Goal: Check status: Check status

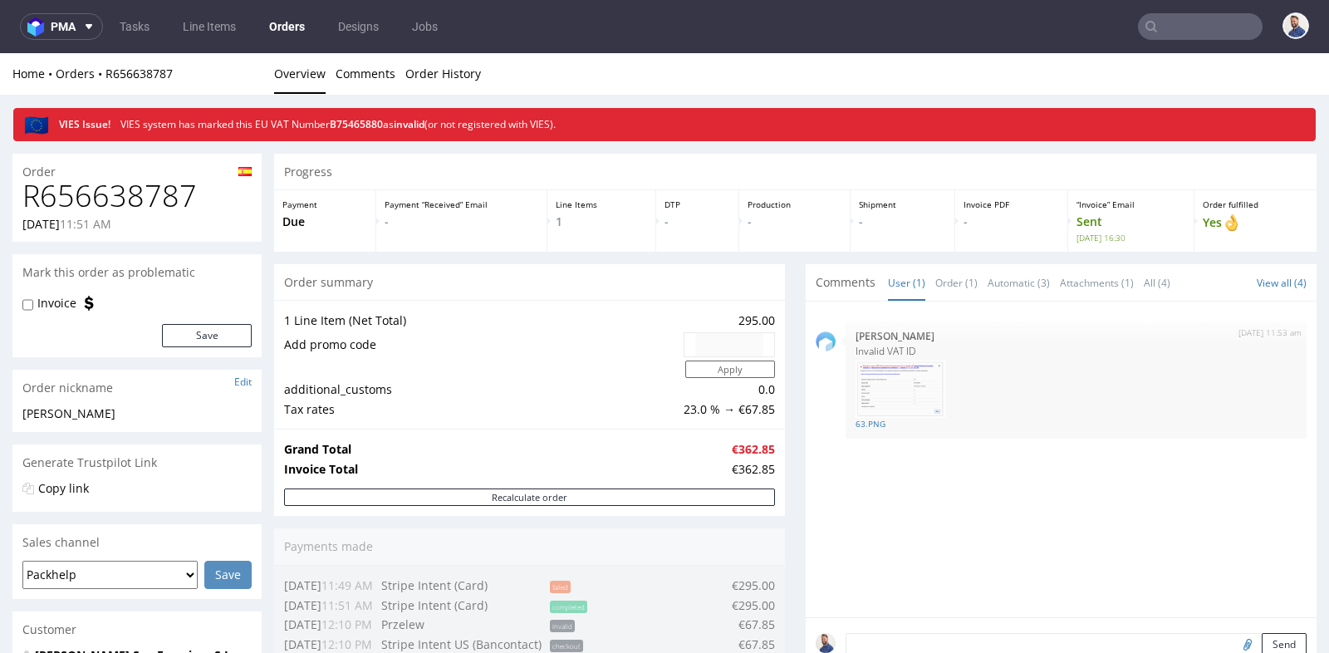
scroll to position [479, 0]
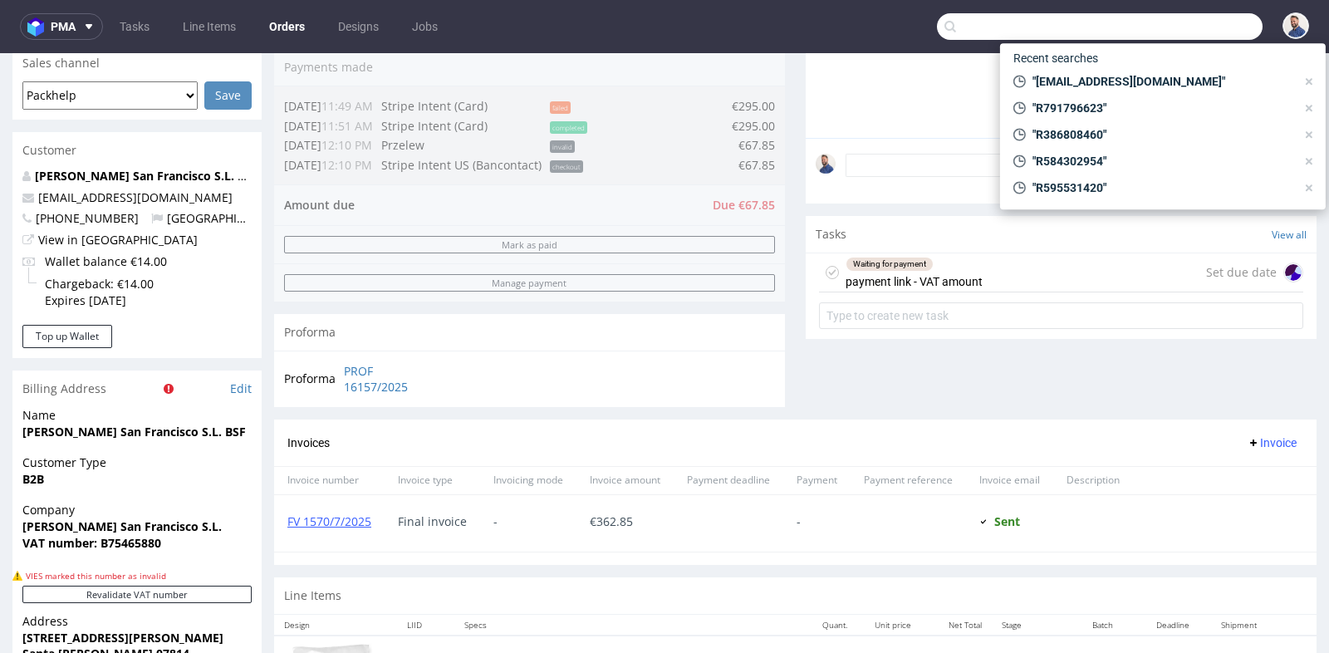
click at [1163, 26] on input "text" at bounding box center [1100, 26] width 326 height 27
paste input "R894314104"
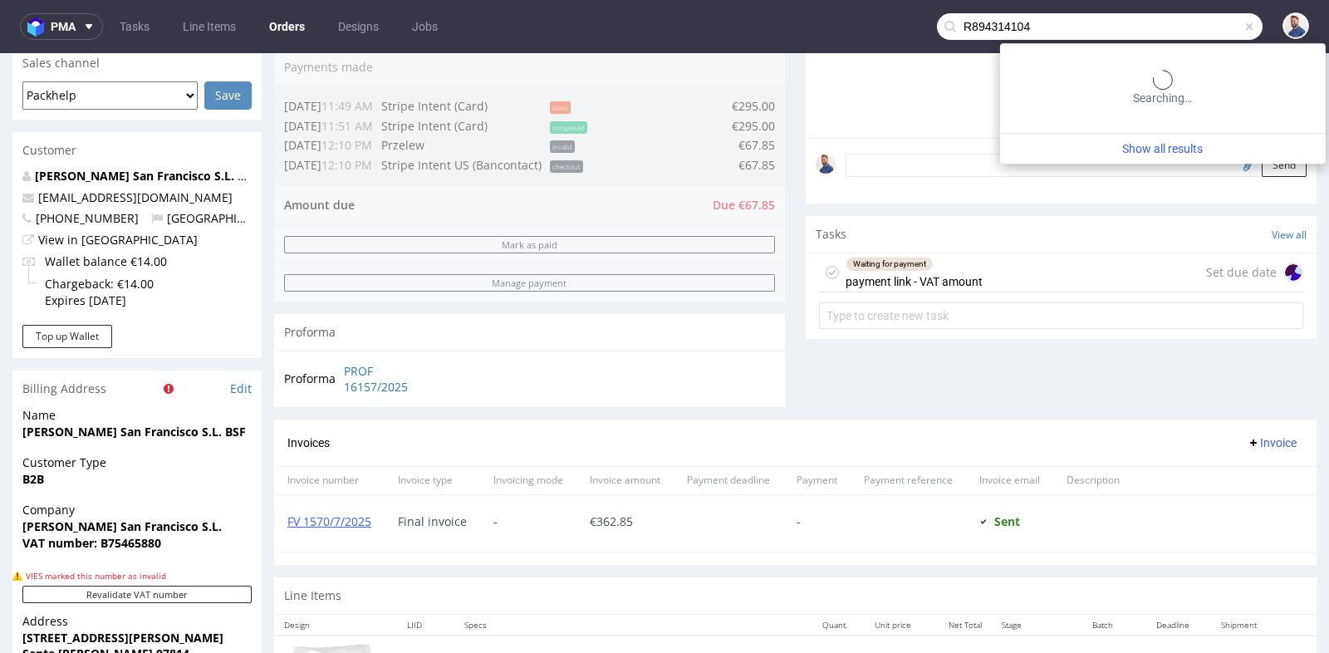
type input "R894314104"
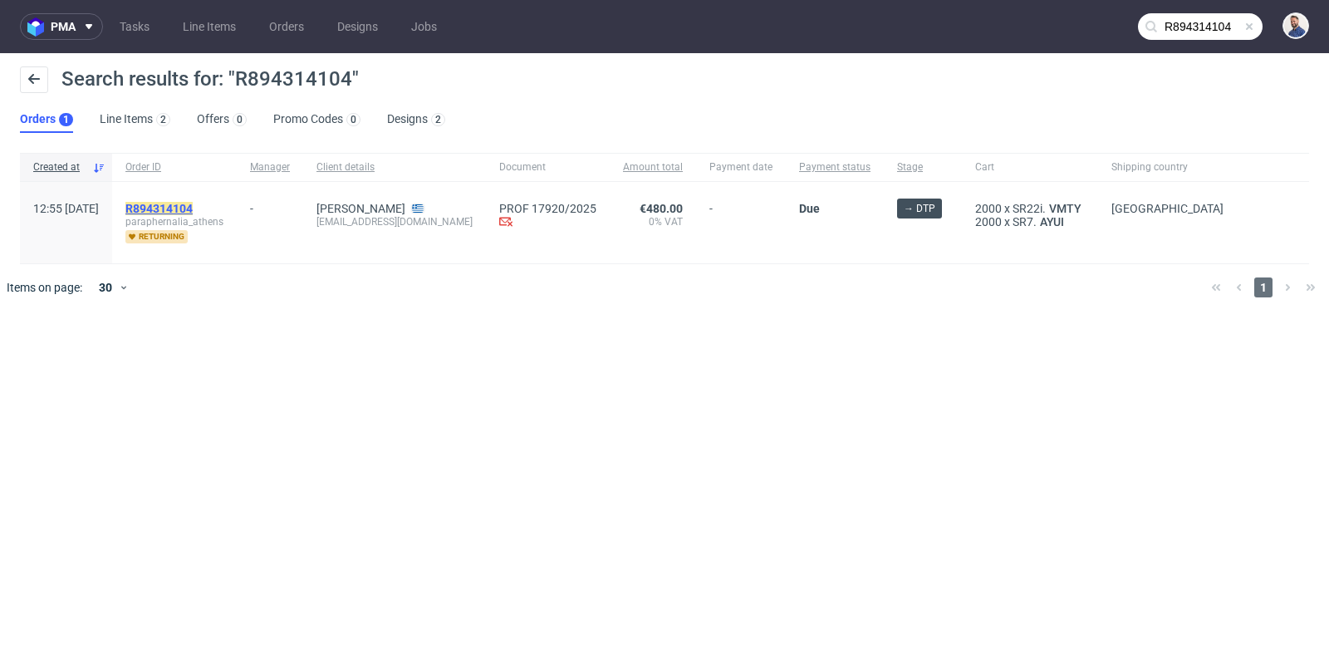
click at [193, 204] on mark "R894314104" at bounding box center [158, 208] width 67 height 13
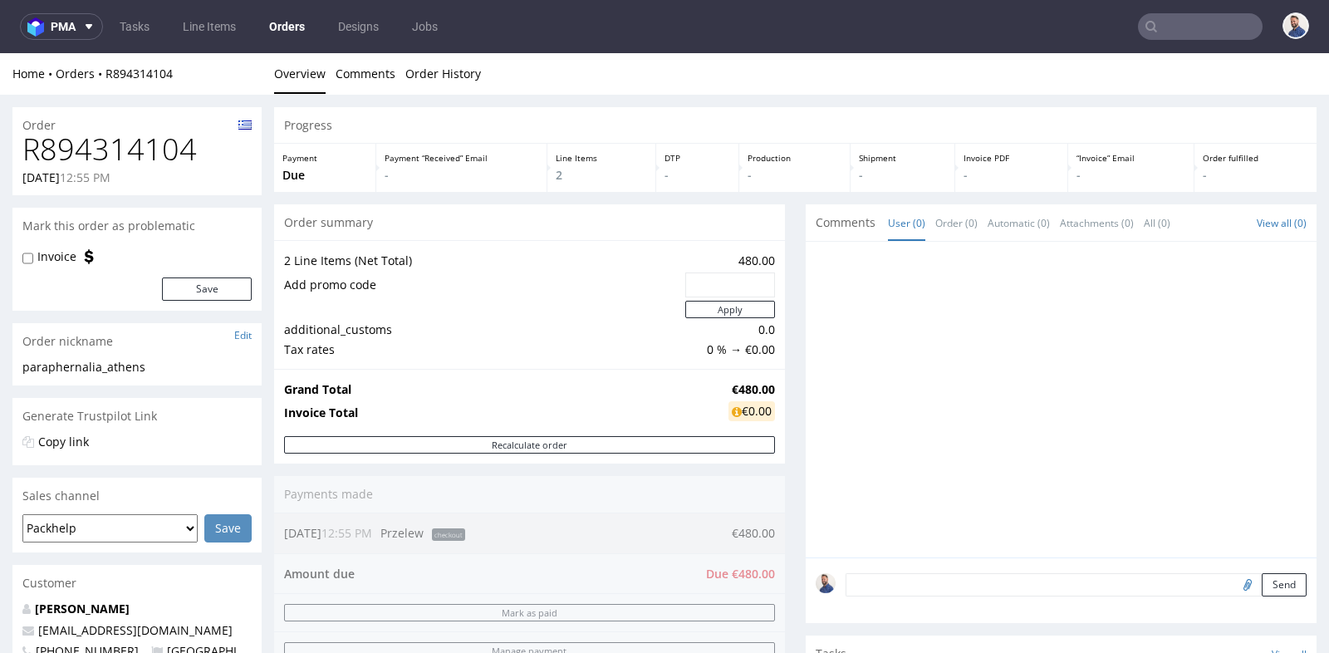
click at [806, 376] on div at bounding box center [1061, 400] width 511 height 316
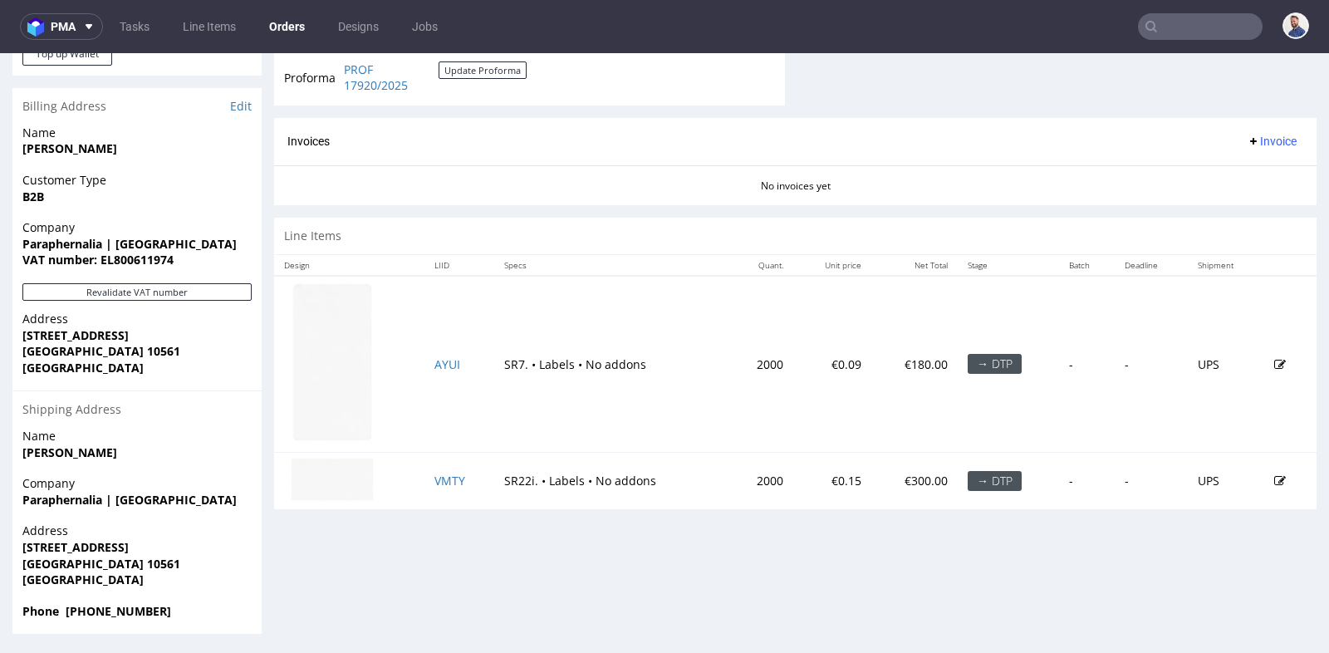
scroll to position [4, 0]
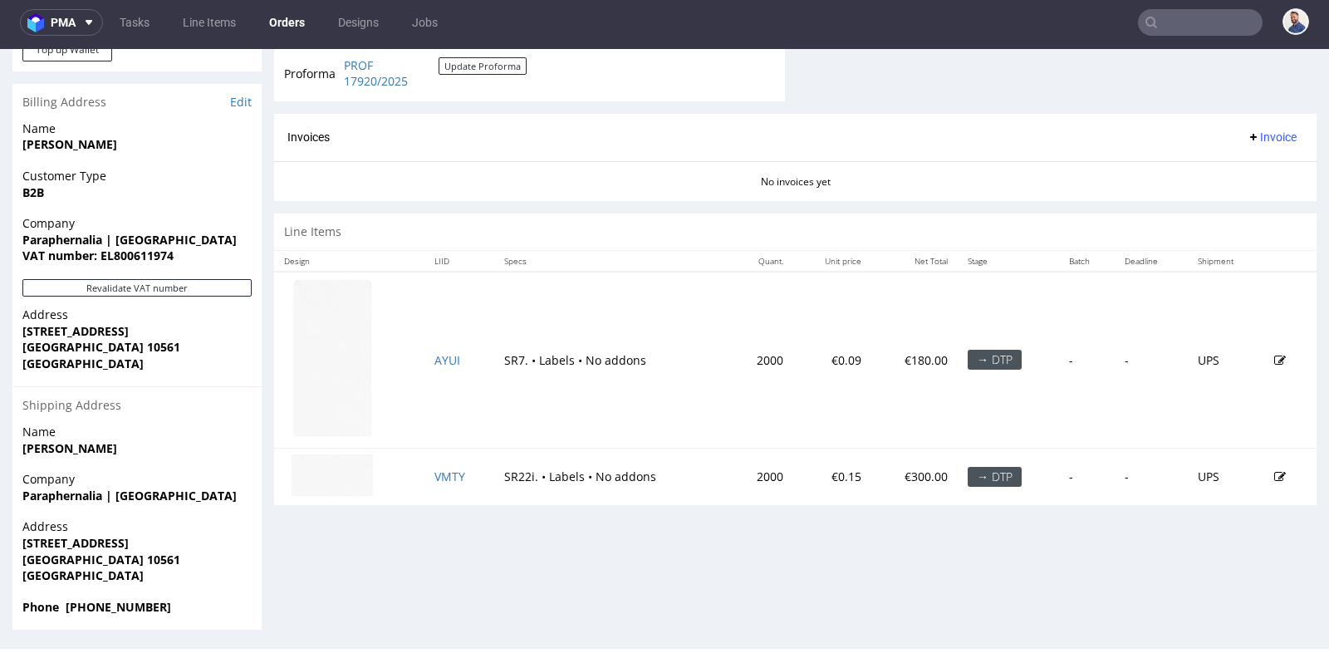
click at [552, 142] on div "Invoices Invoice" at bounding box center [795, 137] width 1016 height 21
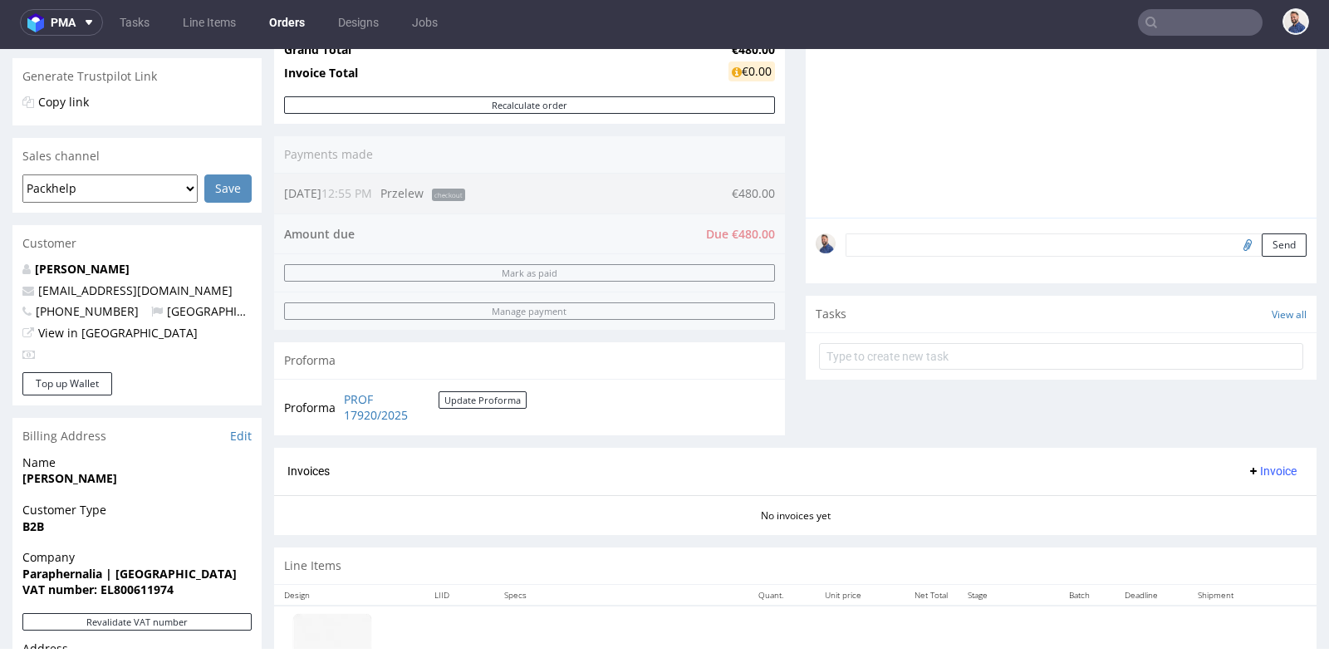
scroll to position [300, 0]
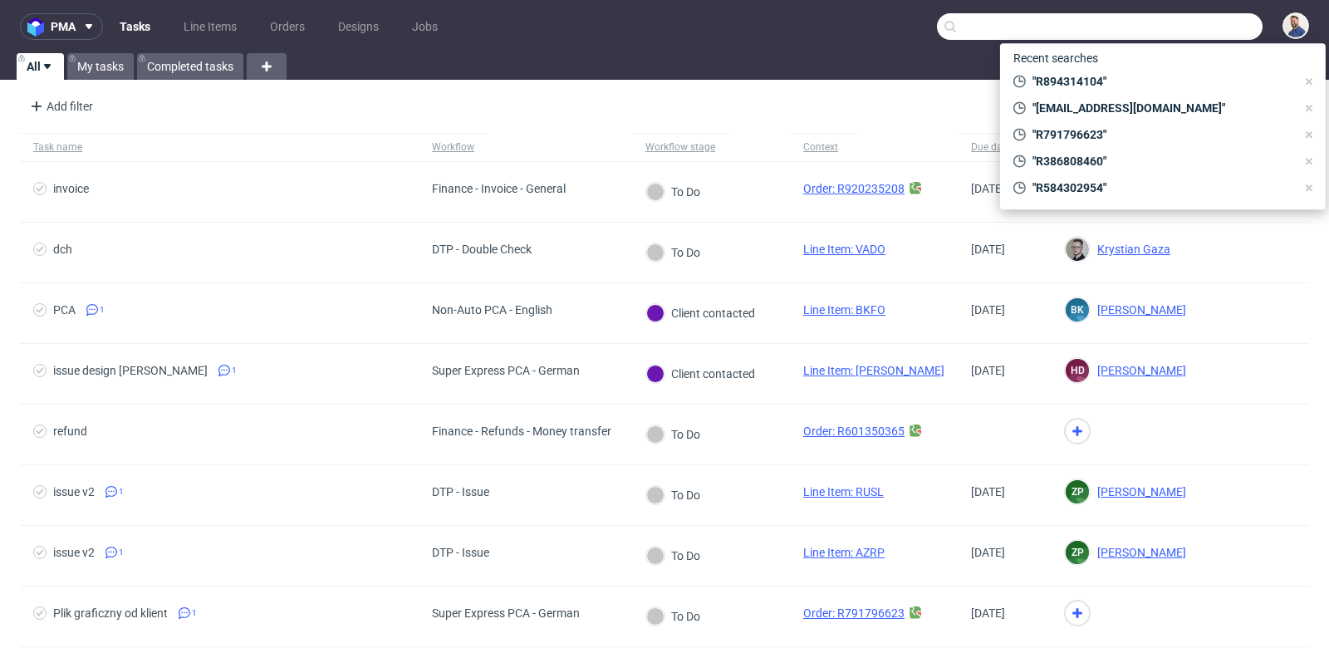
click at [1187, 35] on input "text" at bounding box center [1100, 26] width 326 height 27
paste input "[PERSON_NAME][EMAIL_ADDRESS][DOMAIN_NAME]"
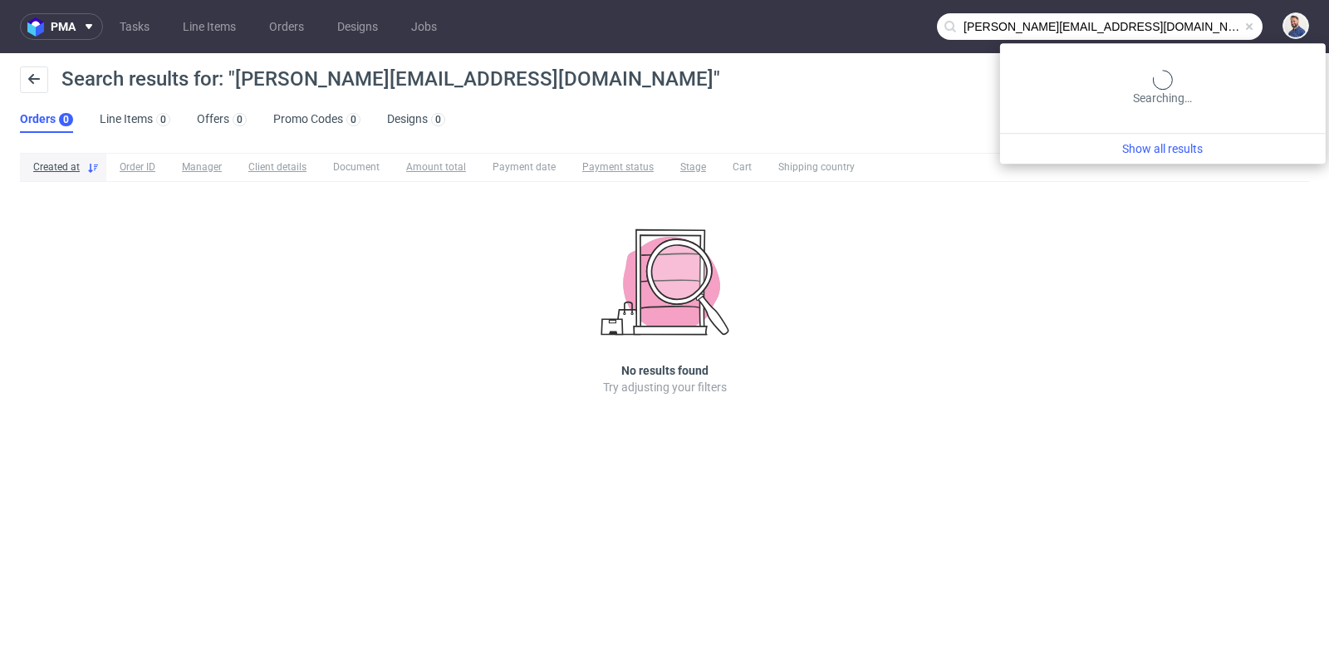
click at [1221, 35] on input "[PERSON_NAME][EMAIL_ADDRESS][DOMAIN_NAME]" at bounding box center [1100, 26] width 326 height 27
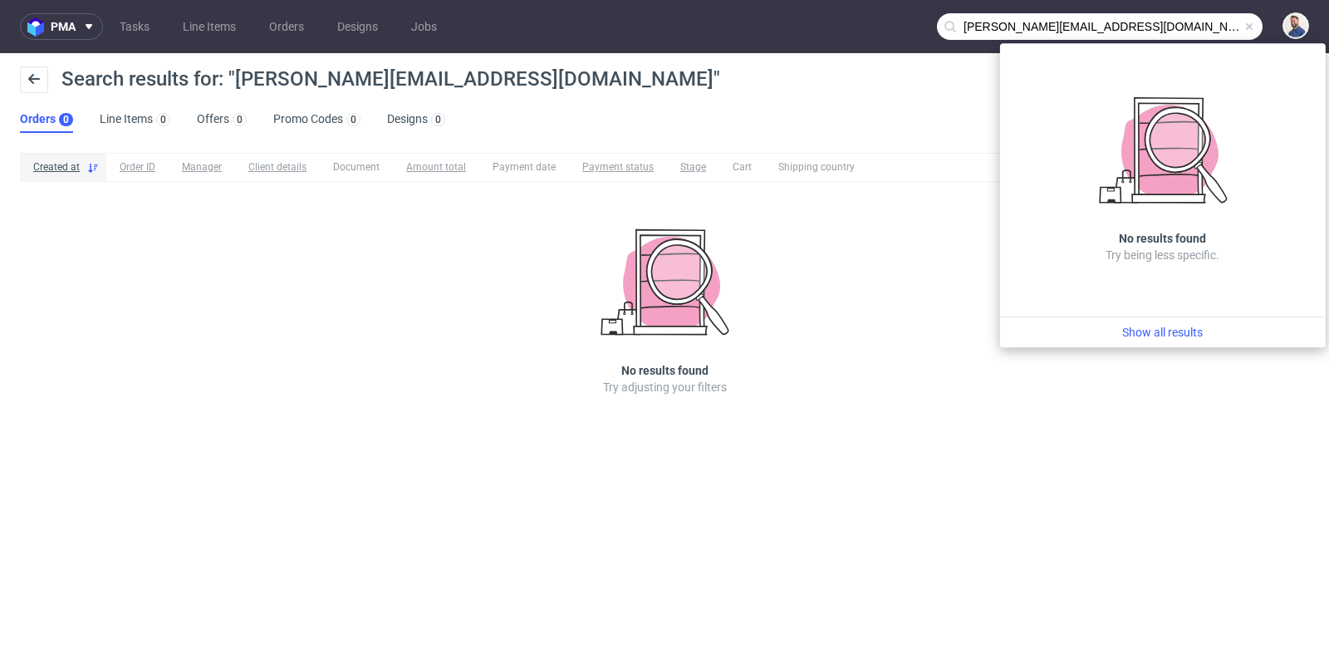
click at [1066, 25] on input "[PERSON_NAME][EMAIL_ADDRESS][DOMAIN_NAME]" at bounding box center [1100, 26] width 326 height 27
drag, startPoint x: 1066, startPoint y: 25, endPoint x: 950, endPoint y: 27, distance: 116.4
click at [950, 27] on div "[PERSON_NAME][EMAIL_ADDRESS][DOMAIN_NAME]" at bounding box center [1100, 26] width 326 height 27
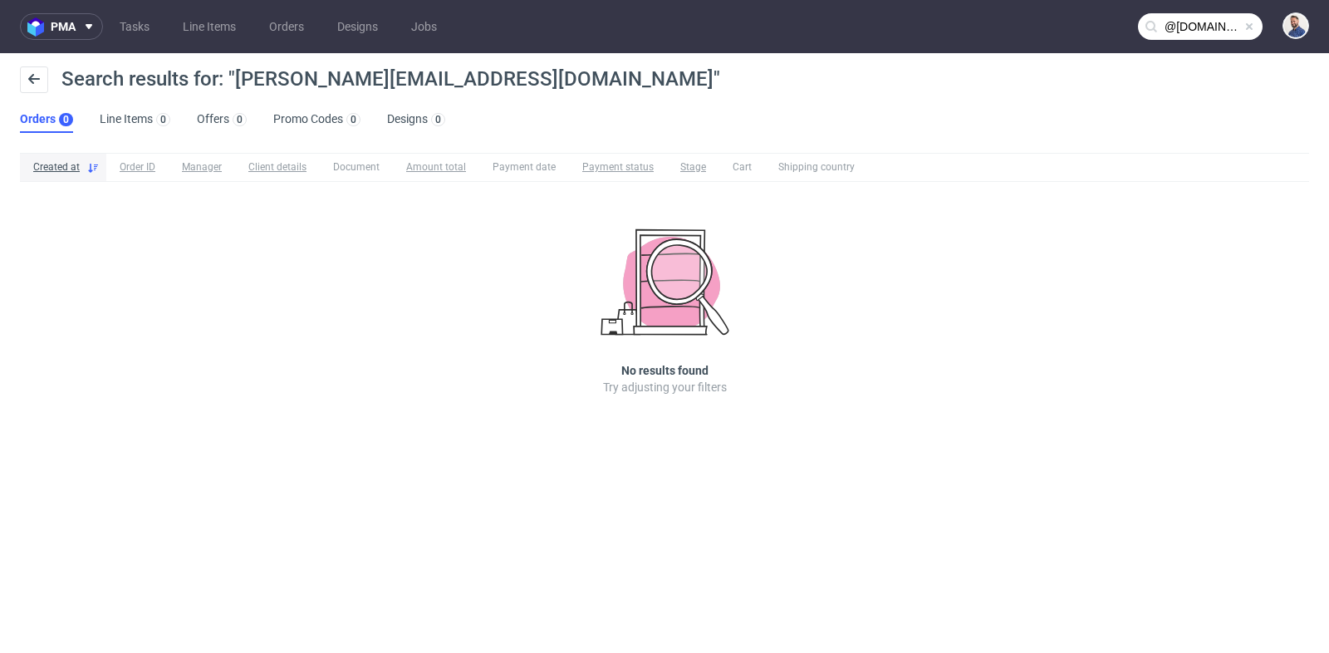
type input "@[DOMAIN_NAME]"
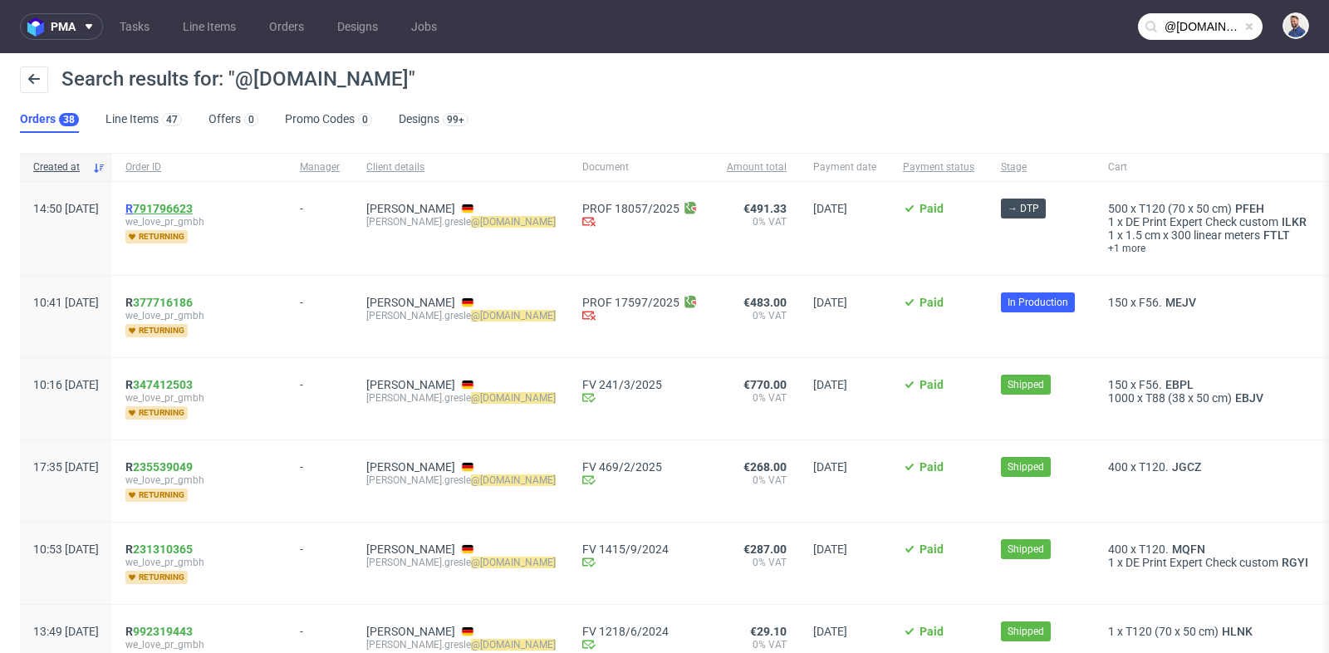
click at [193, 206] on link "791796623" at bounding box center [163, 208] width 60 height 13
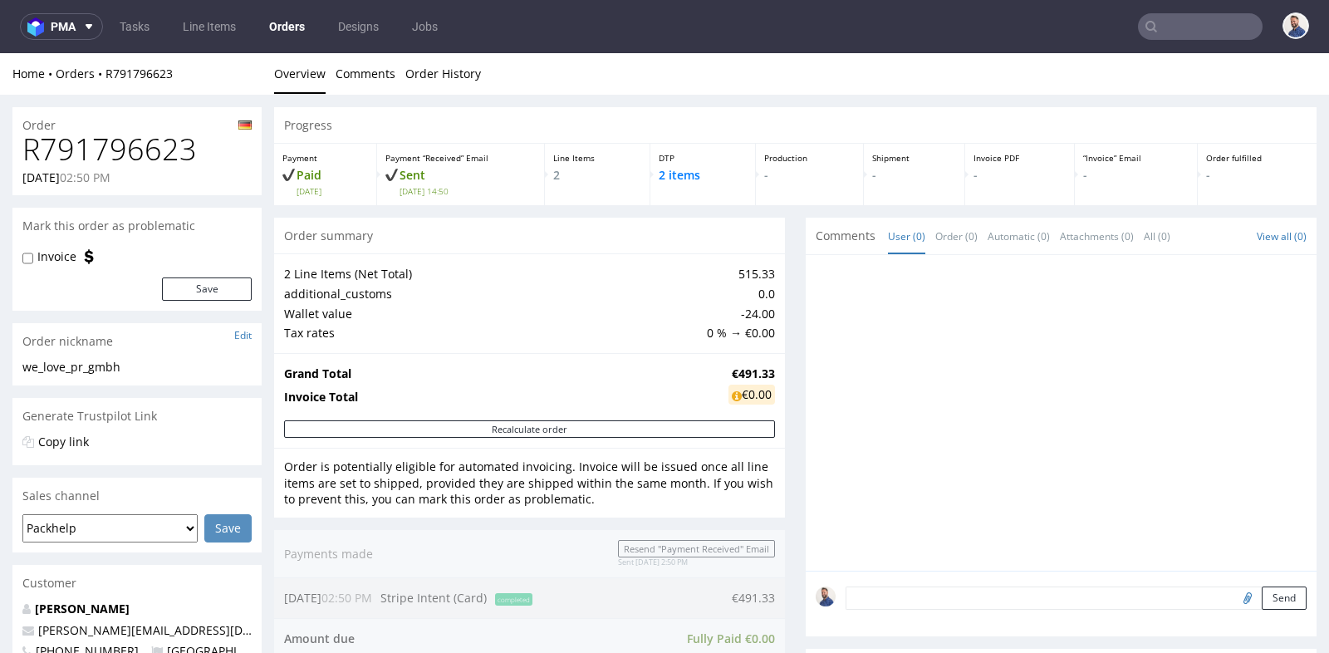
click at [764, 403] on div "€0.00" at bounding box center [752, 395] width 47 height 20
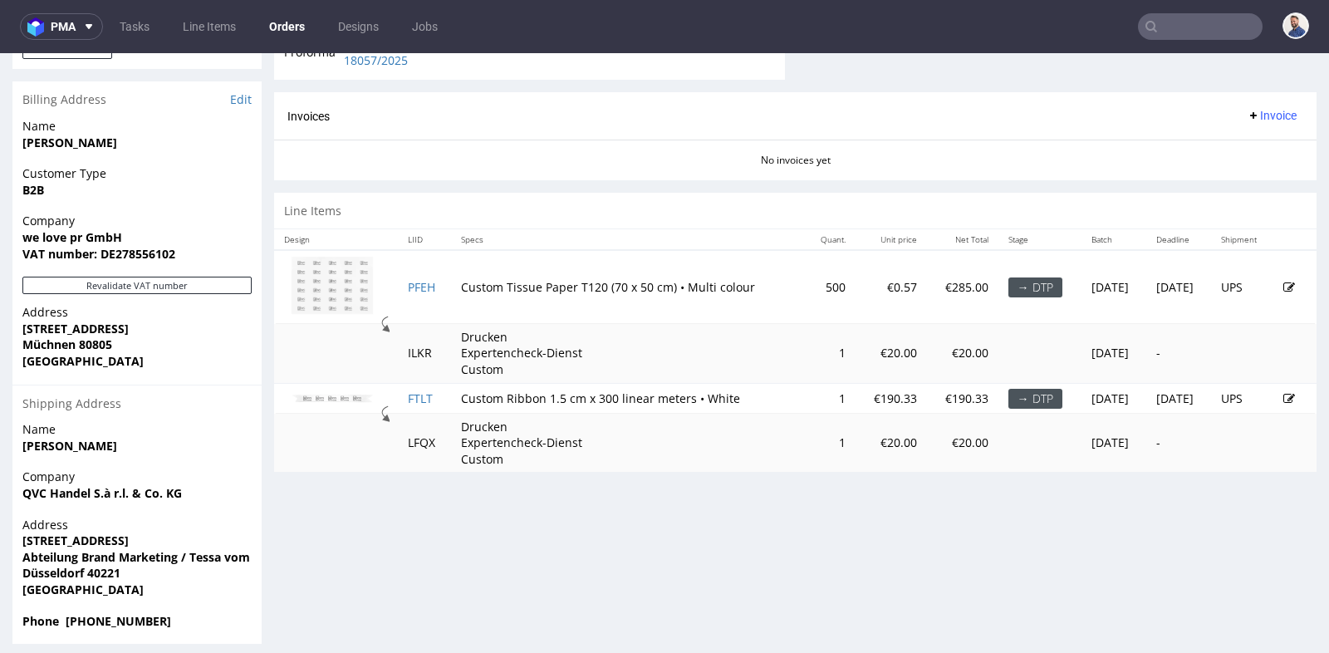
scroll to position [732, 0]
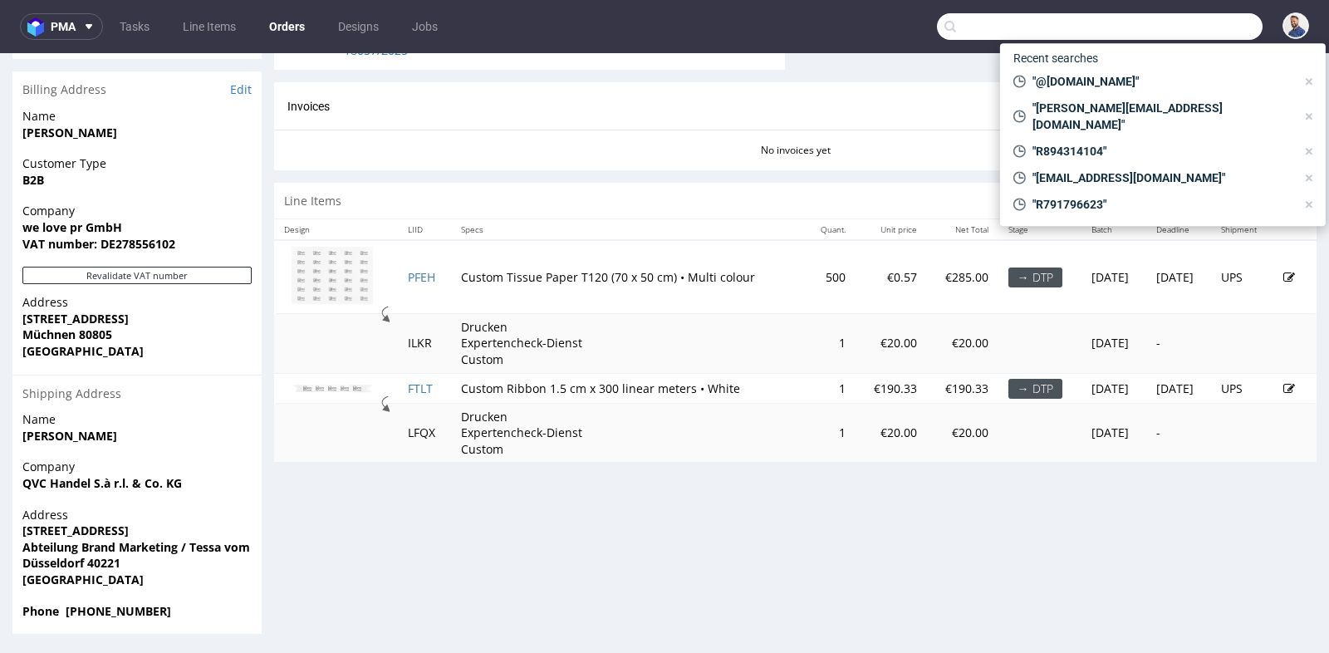
click at [1191, 31] on input "text" at bounding box center [1100, 26] width 326 height 27
paste input "[PERSON_NAME][EMAIL_ADDRESS][DOMAIN_NAME]"
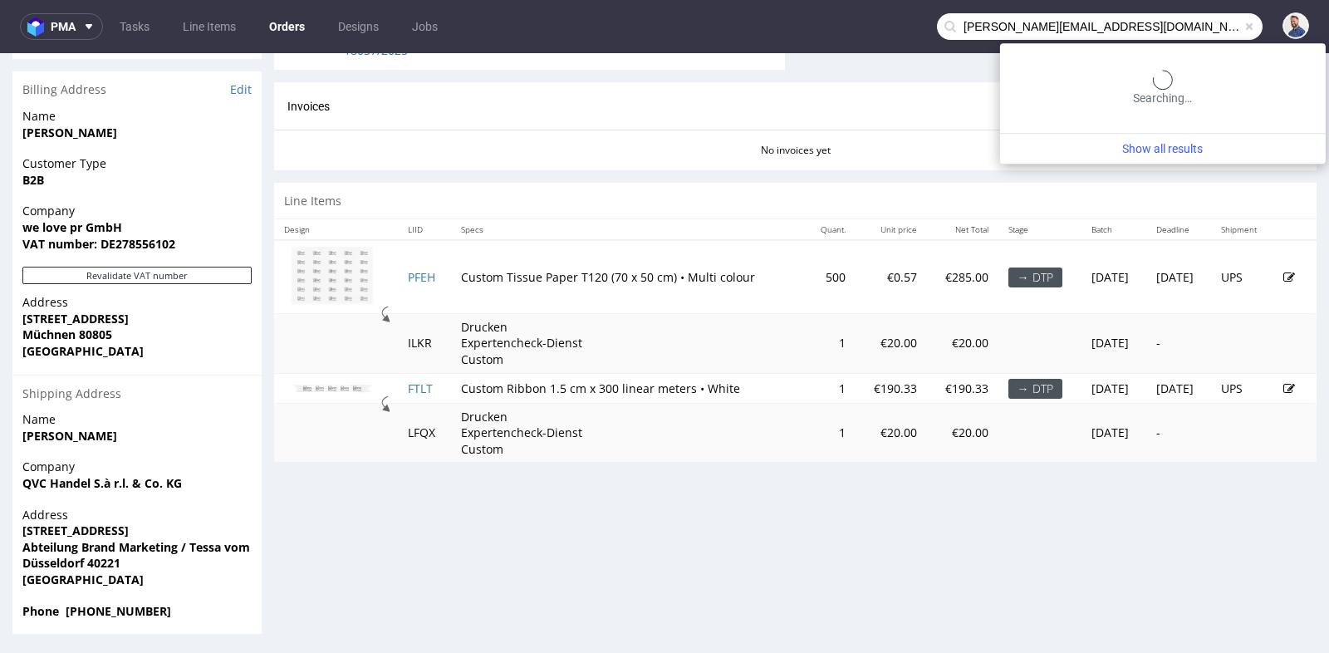
type input "[PERSON_NAME][EMAIL_ADDRESS][DOMAIN_NAME]"
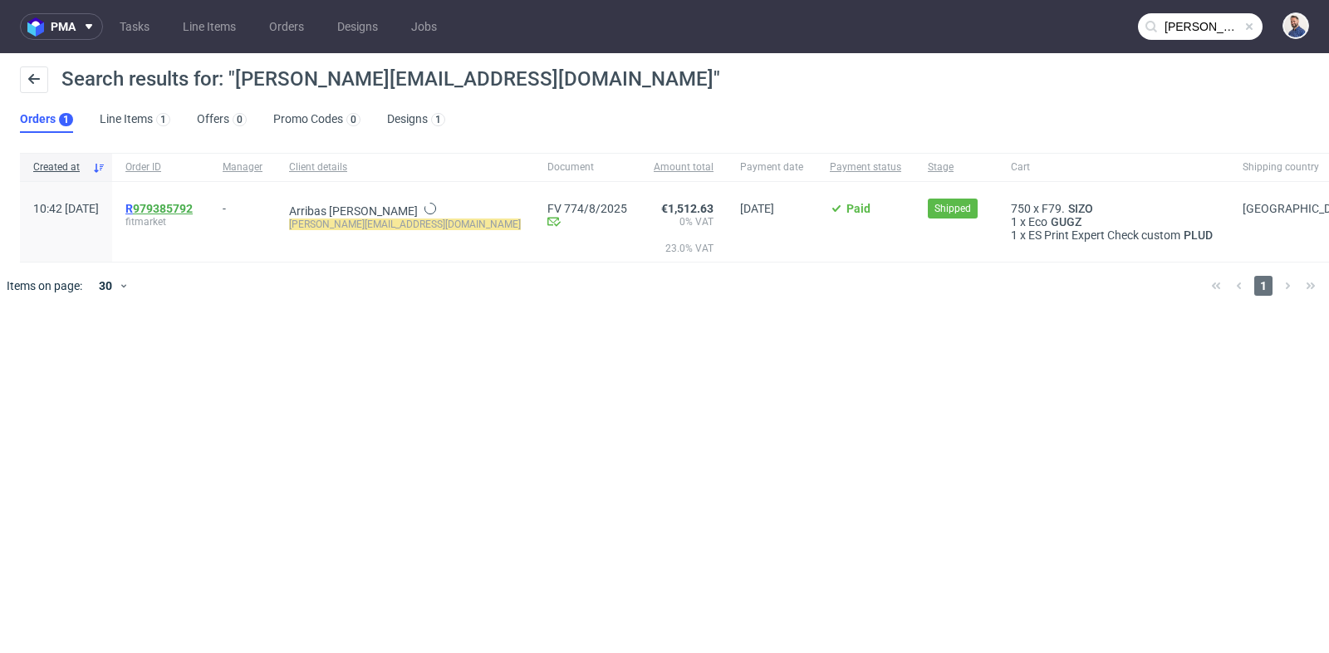
click at [193, 209] on link "979385792" at bounding box center [163, 208] width 60 height 13
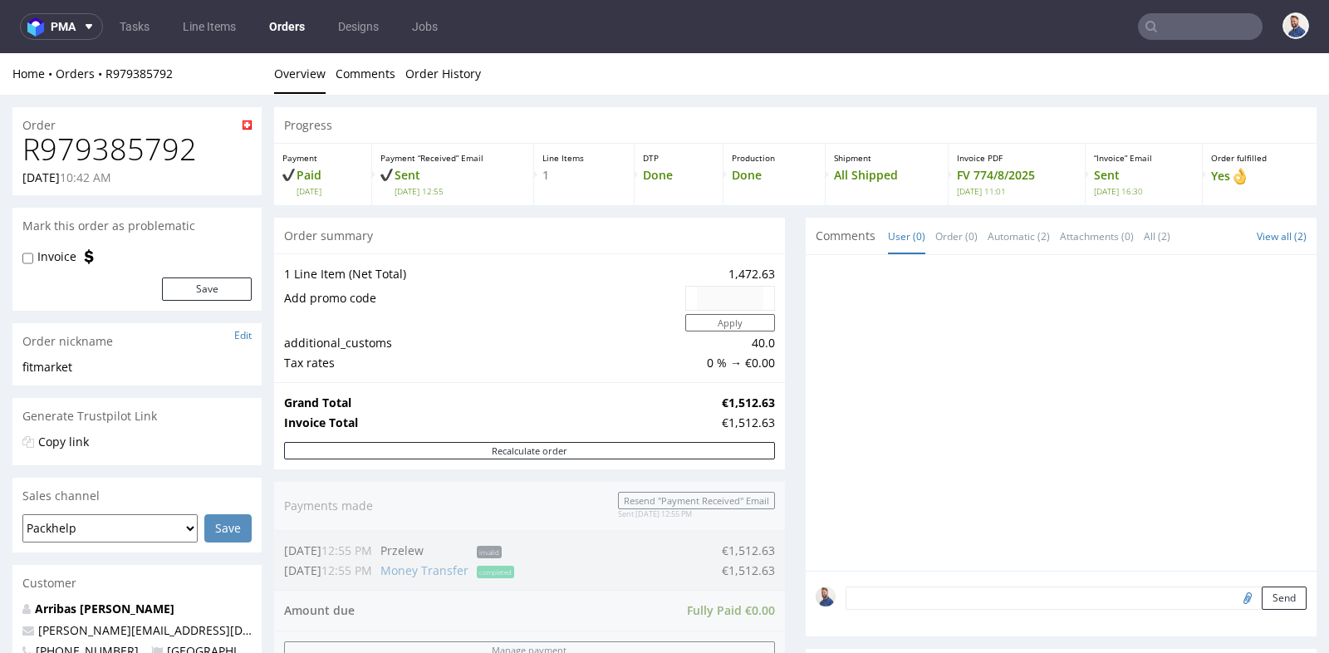
click at [769, 264] on div "1 Line Item (Net Total) 1,472.63 Add promo code Apply additional_customs 40.0 T…" at bounding box center [529, 317] width 511 height 129
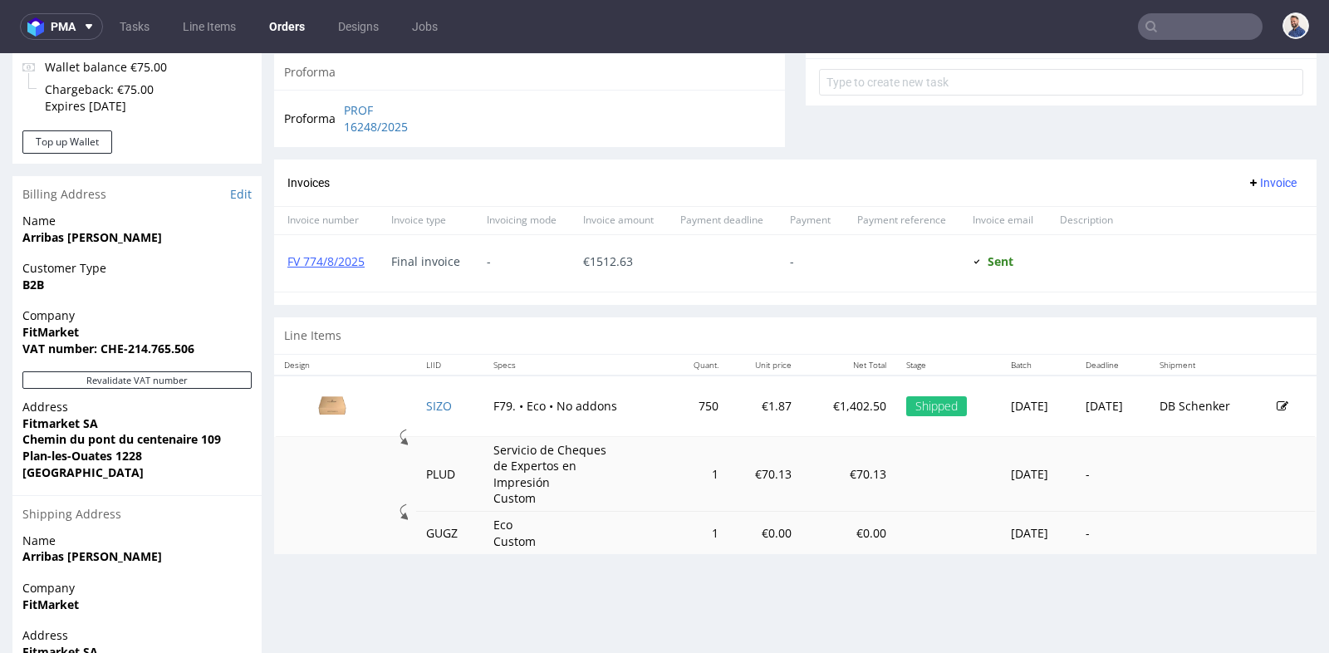
scroll to position [591, 0]
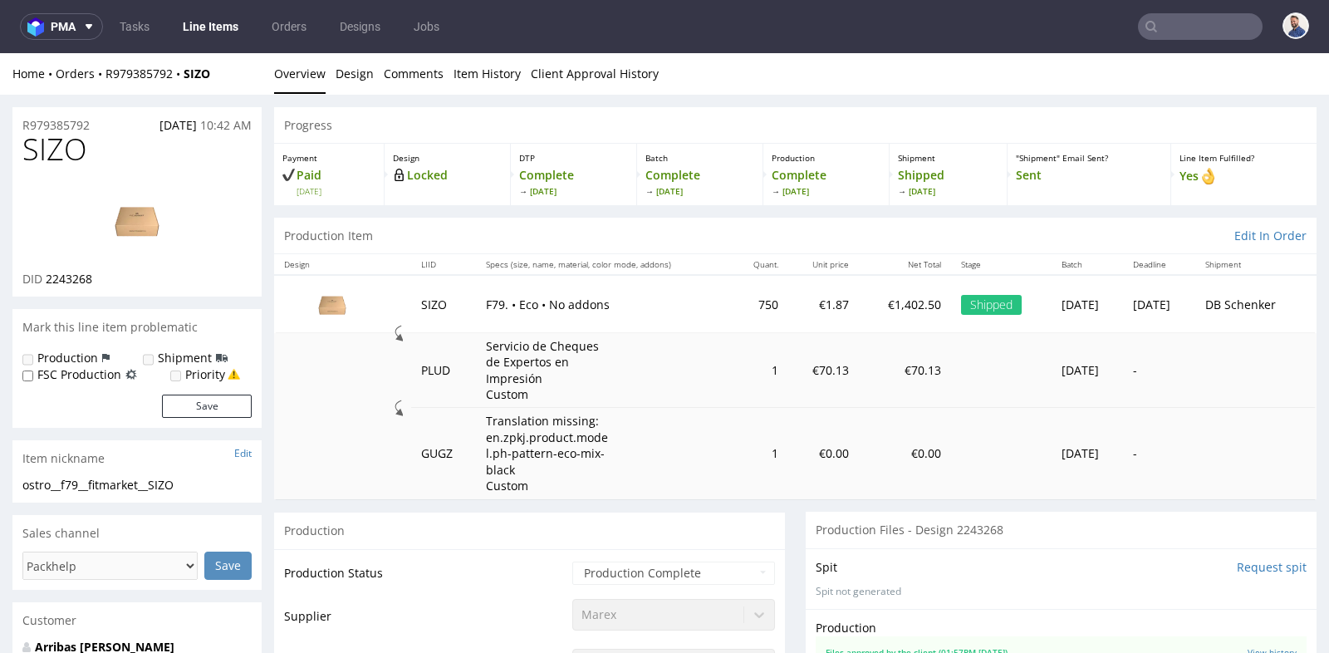
scroll to position [4, 0]
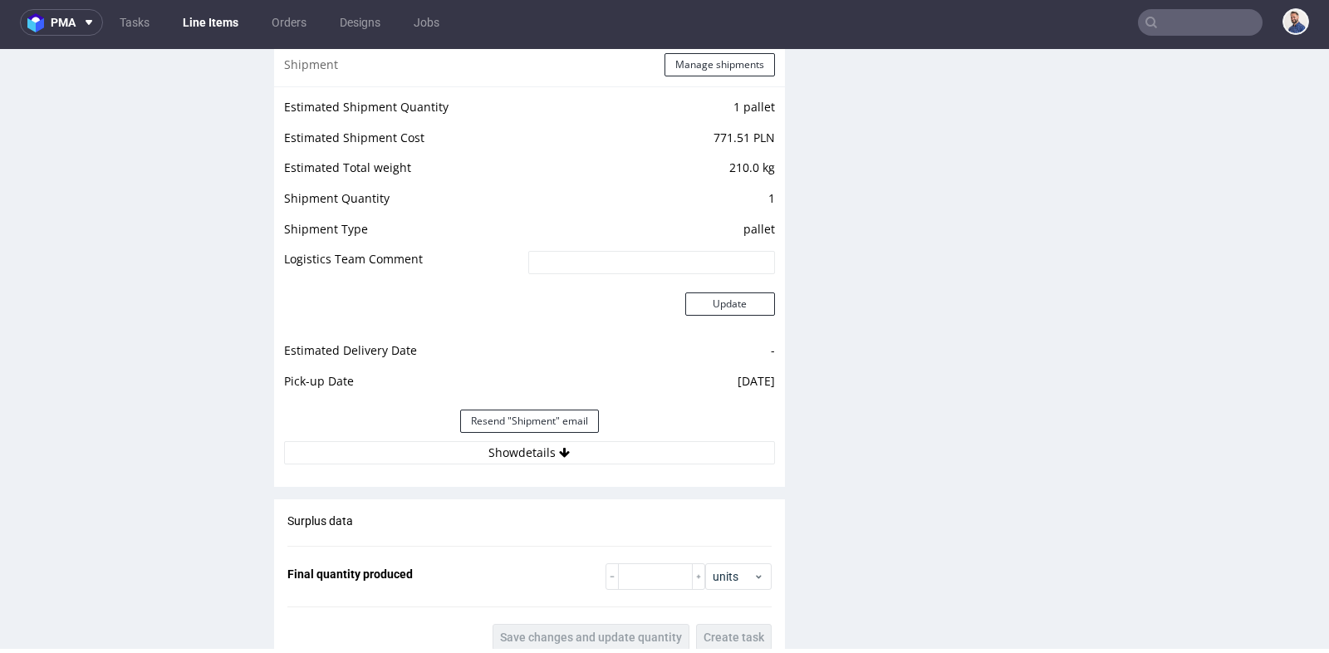
scroll to position [1748, 0]
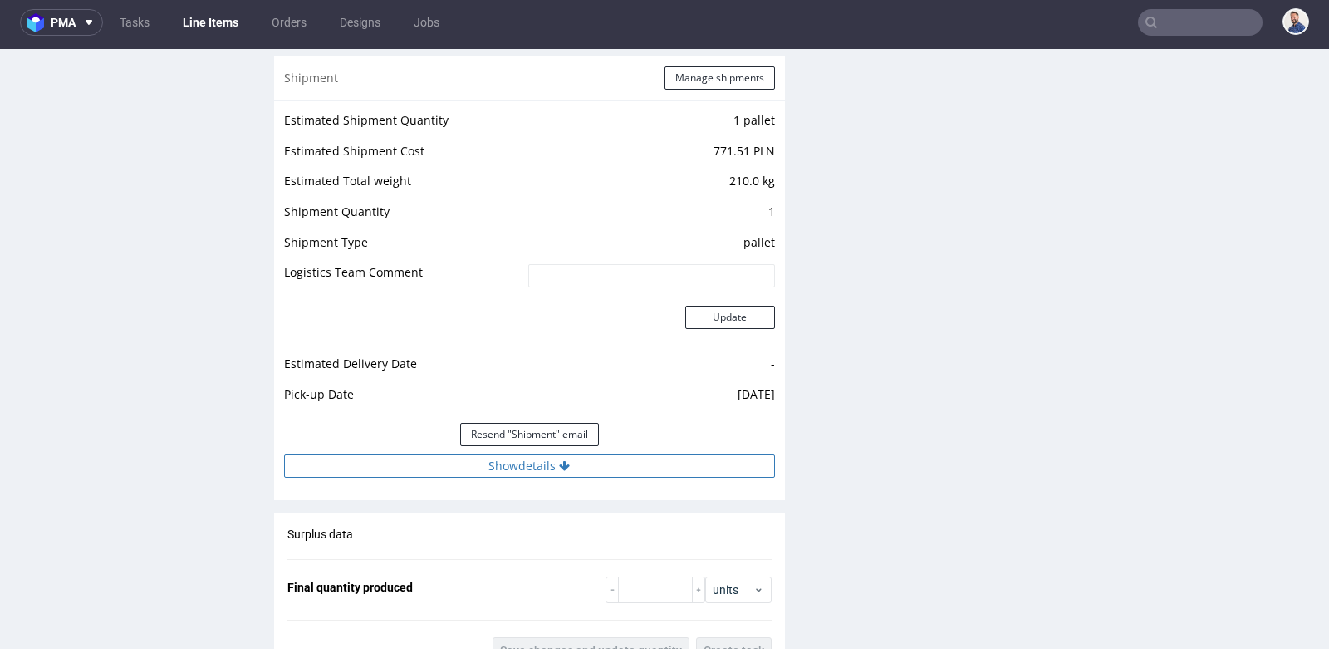
click at [533, 462] on button "Show details" at bounding box center [529, 466] width 491 height 23
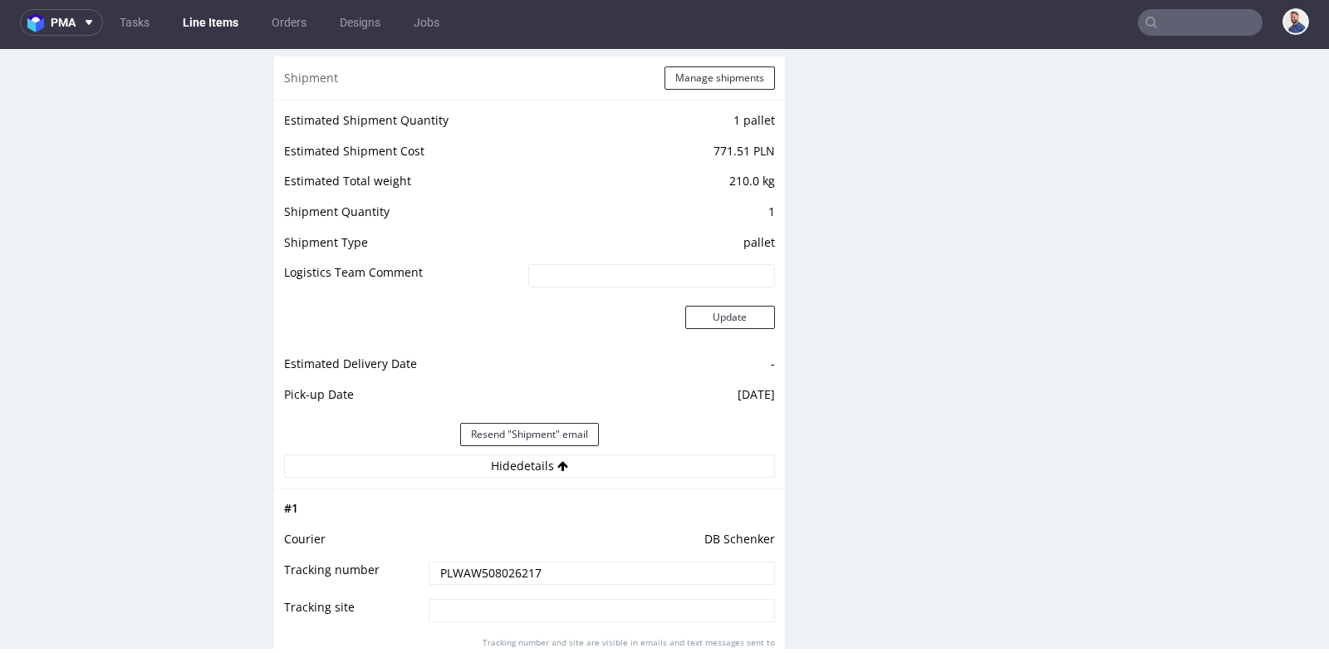
click at [530, 569] on input "PLWAW508026217" at bounding box center [602, 573] width 346 height 23
